Goal: Task Accomplishment & Management: Manage account settings

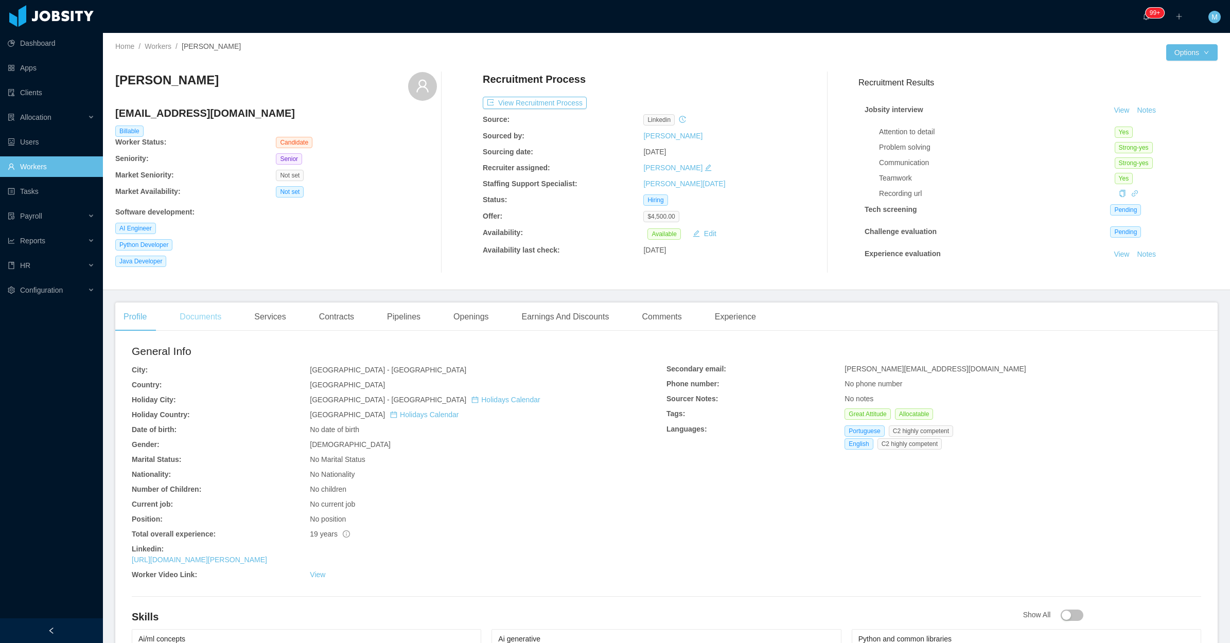
click at [213, 318] on div "Documents" at bounding box center [200, 317] width 58 height 29
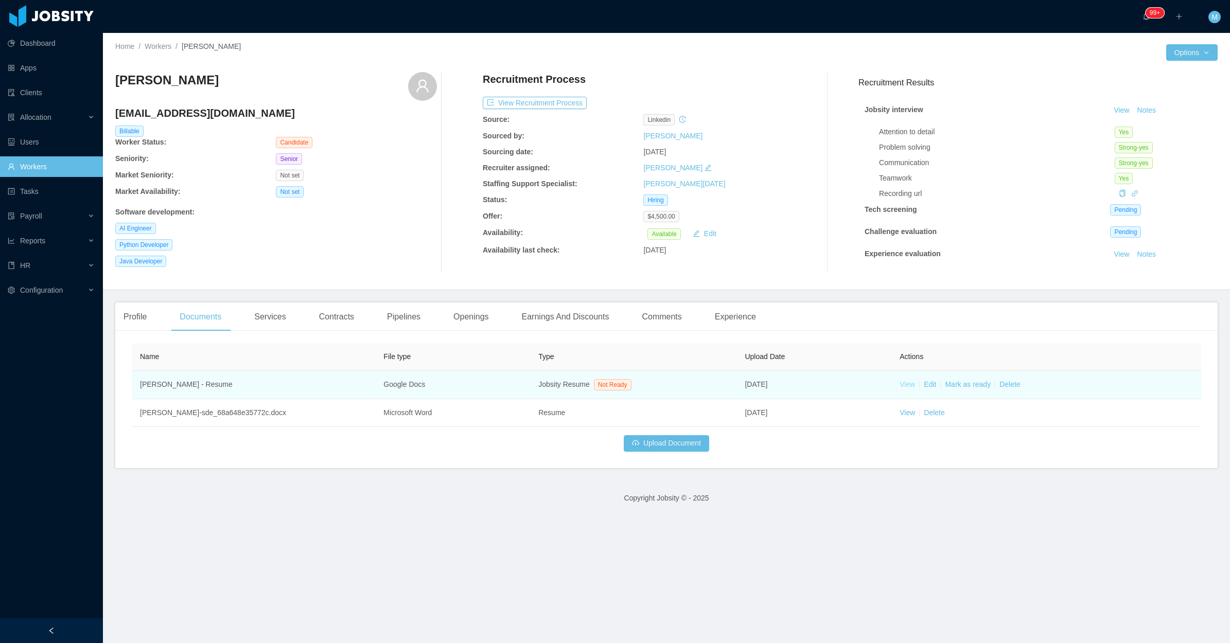
click at [905, 384] on link "View" at bounding box center [906, 384] width 15 height 8
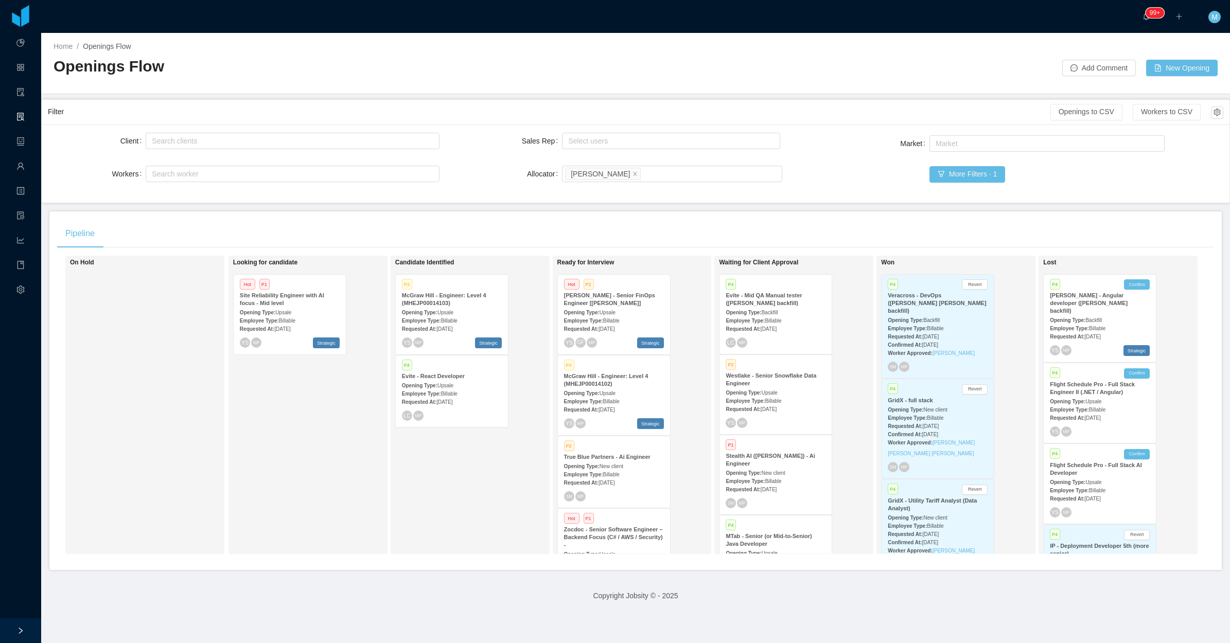
scroll to position [296, 0]
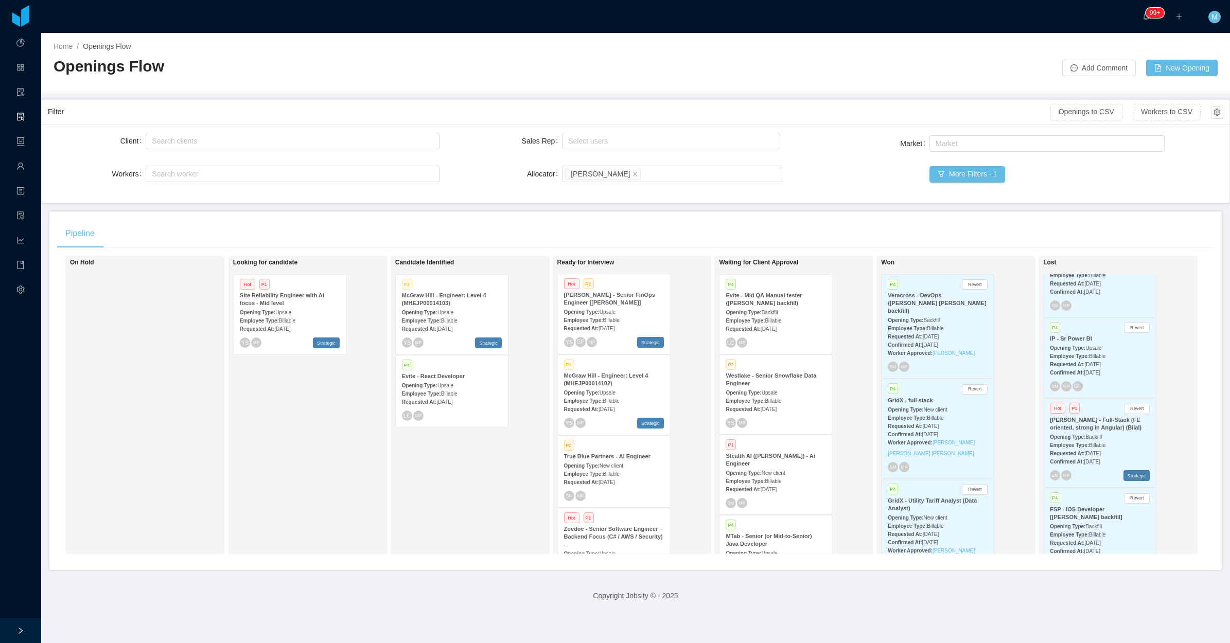
click at [455, 383] on div "Opening Type: Upsale" at bounding box center [452, 385] width 100 height 11
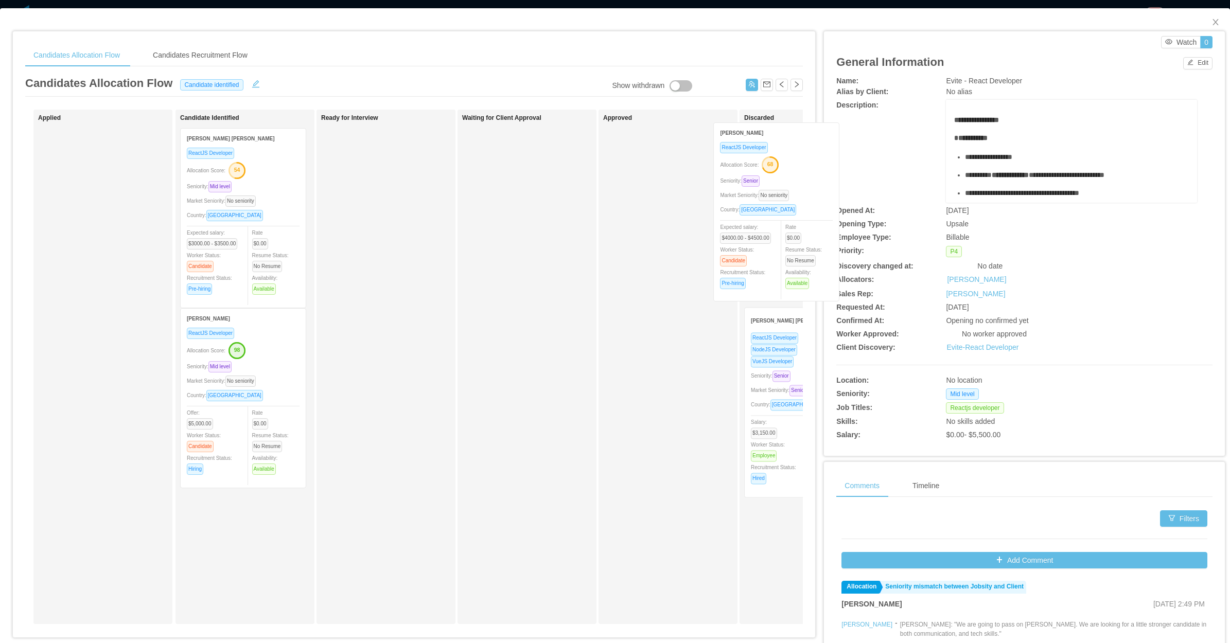
drag, startPoint x: 443, startPoint y: 210, endPoint x: 781, endPoint y: 203, distance: 337.6
click at [781, 203] on div "Applied Candidate Identified [PERSON_NAME] ReactJS Developer Allocation Score: …" at bounding box center [413, 371] width 777 height 523
drag, startPoint x: 1196, startPoint y: 19, endPoint x: 1156, endPoint y: 42, distance: 46.3
click at [1201, 22] on span "Close" at bounding box center [1215, 22] width 29 height 29
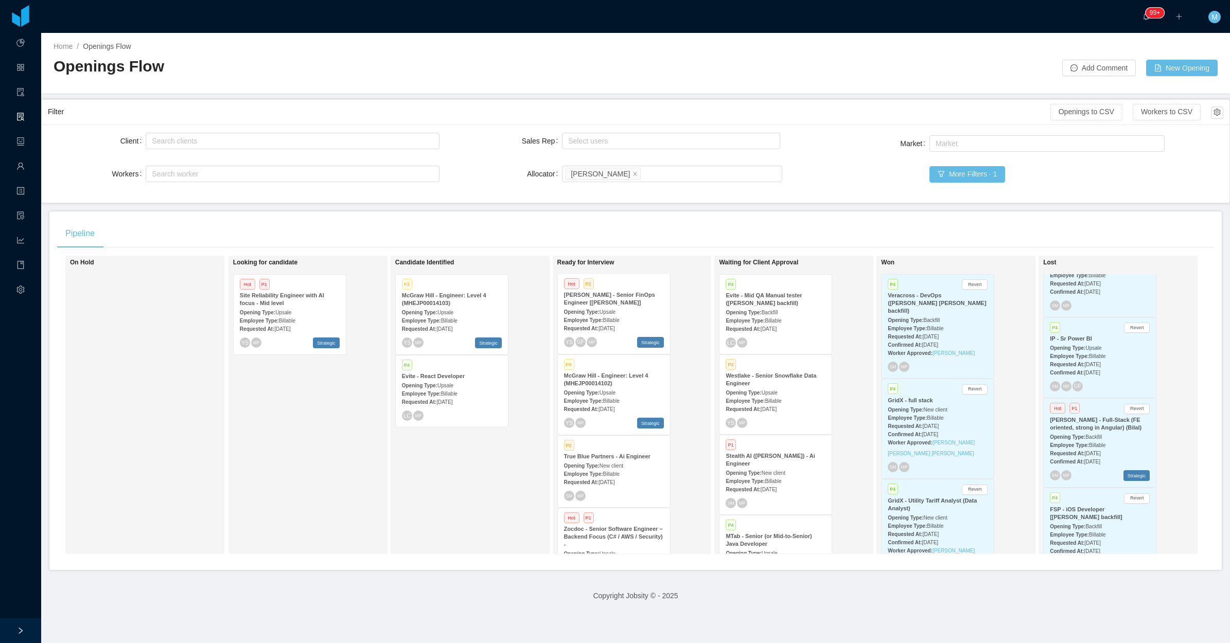
click at [402, 469] on div "Candidate Identified P3 McGraw Hill - Engineer: Level 4 (MHEJP00014103) Opening…" at bounding box center [467, 404] width 144 height 289
click at [276, 466] on div "Looking for candidate Hot P1 Site Reliability Engineer with AI focus - Mid leve…" at bounding box center [305, 404] width 144 height 289
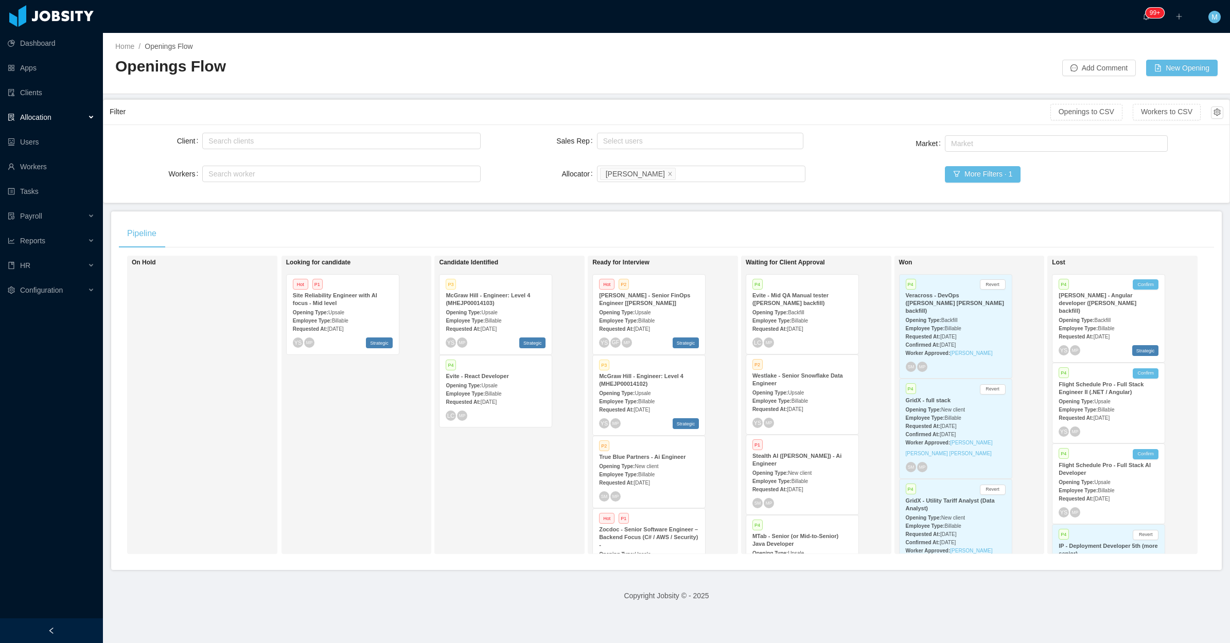
click at [474, 396] on div "Requested At: Jul 21st, 2025" at bounding box center [496, 401] width 100 height 11
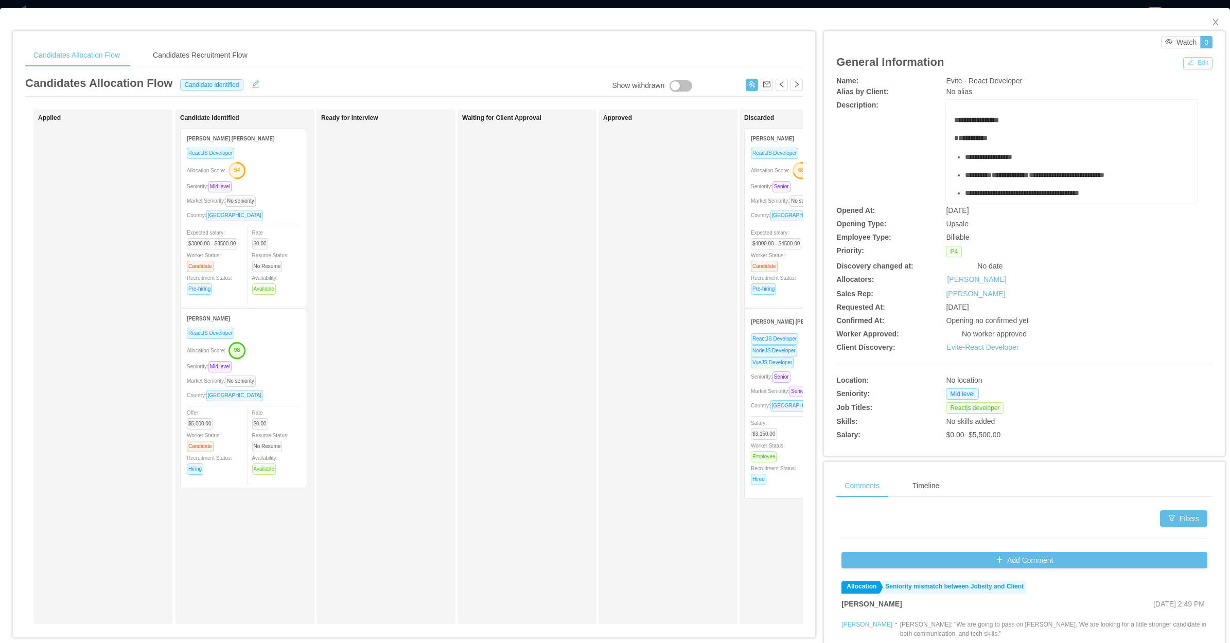
click at [1191, 65] on button "Edit" at bounding box center [1197, 63] width 29 height 12
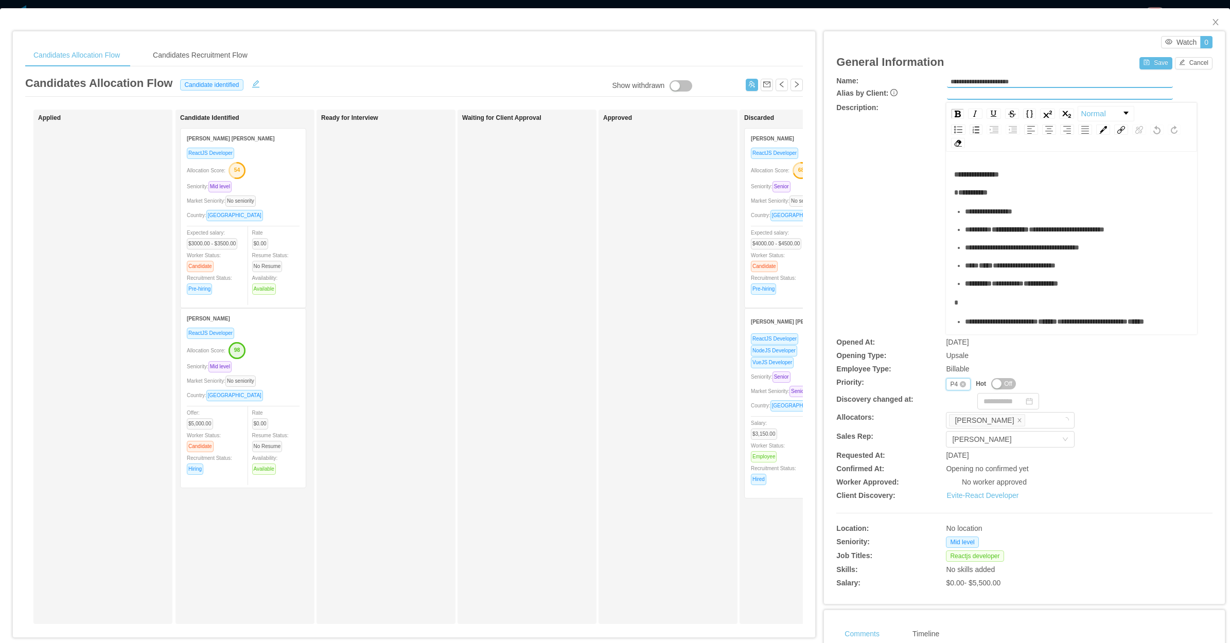
click at [946, 381] on div "Priority P4" at bounding box center [958, 384] width 25 height 12
click at [948, 431] on li "P3" at bounding box center [951, 432] width 24 height 16
click at [1145, 64] on button "Save" at bounding box center [1155, 63] width 32 height 12
